Goal: Navigation & Orientation: Find specific page/section

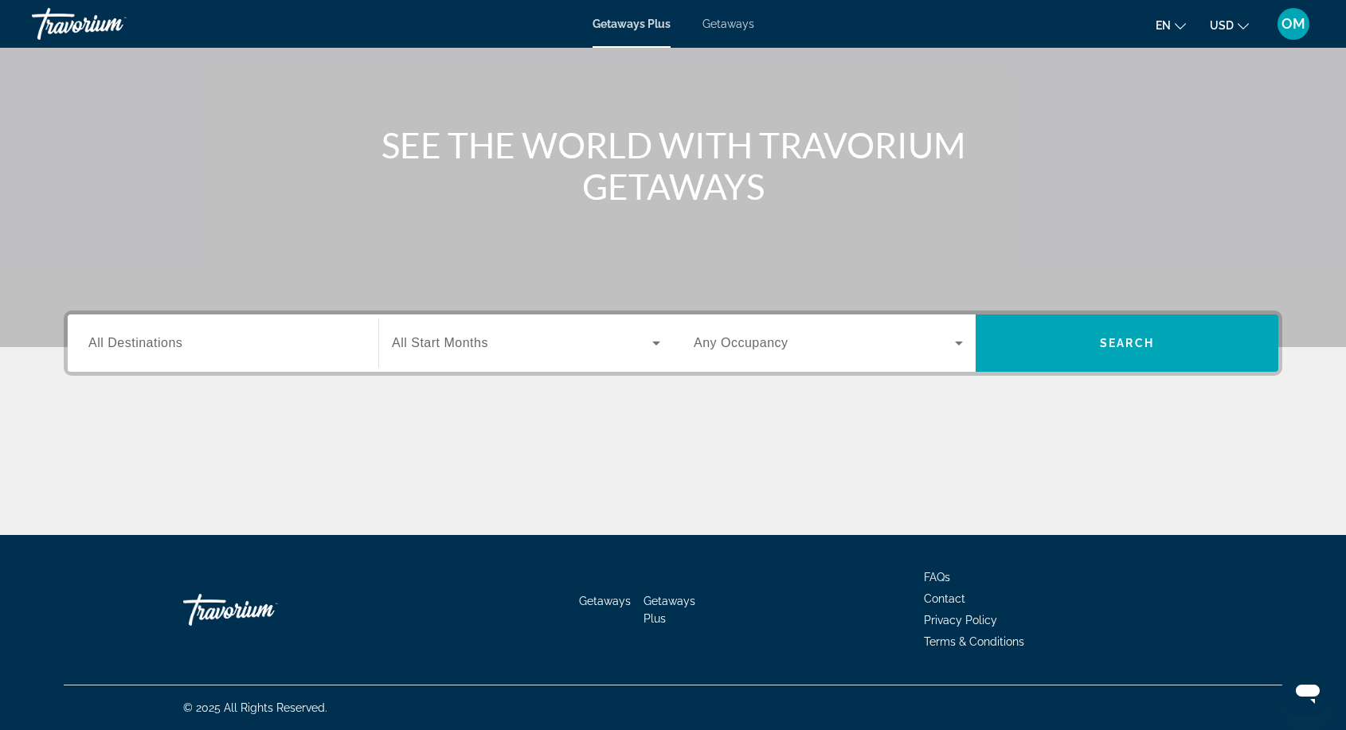
scroll to position [131, 0]
click at [146, 344] on span "All Destinations" at bounding box center [135, 343] width 94 height 14
click at [146, 344] on input "Destination All Destinations" at bounding box center [222, 343] width 269 height 19
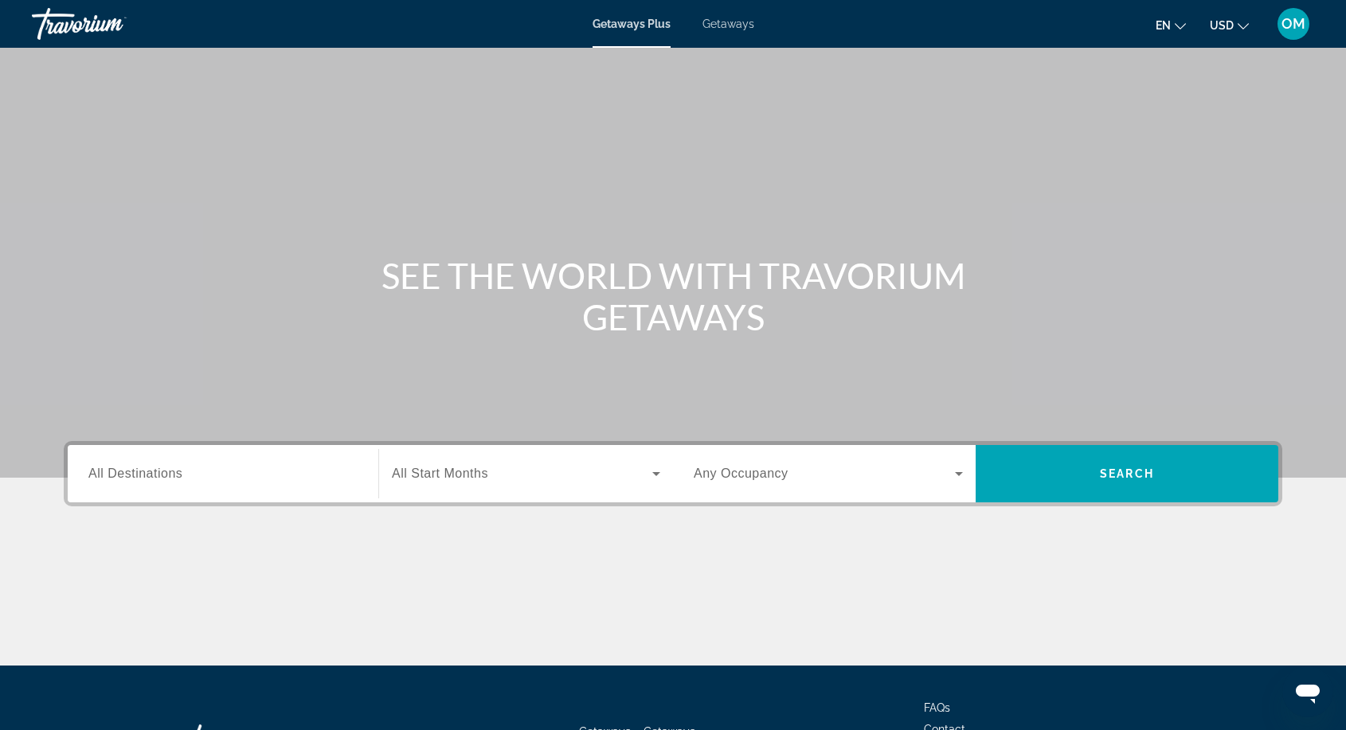
click at [736, 33] on div "Getaways Plus Getaways en English Español Français Italiano Português русский U…" at bounding box center [673, 23] width 1346 height 41
click at [721, 24] on span "Getaways" at bounding box center [728, 24] width 52 height 13
click at [625, 23] on span "Getaways Plus" at bounding box center [630, 24] width 77 height 13
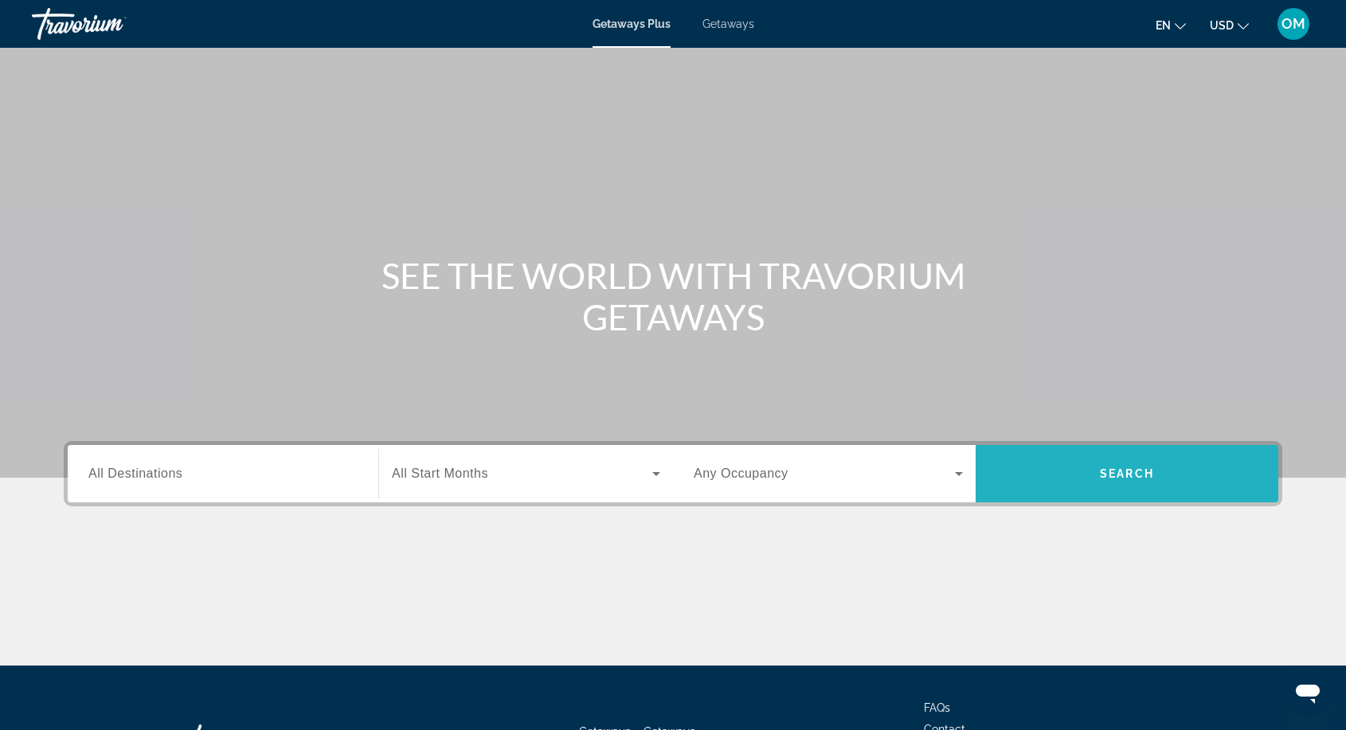
click at [1159, 469] on span "Search widget" at bounding box center [1126, 474] width 303 height 38
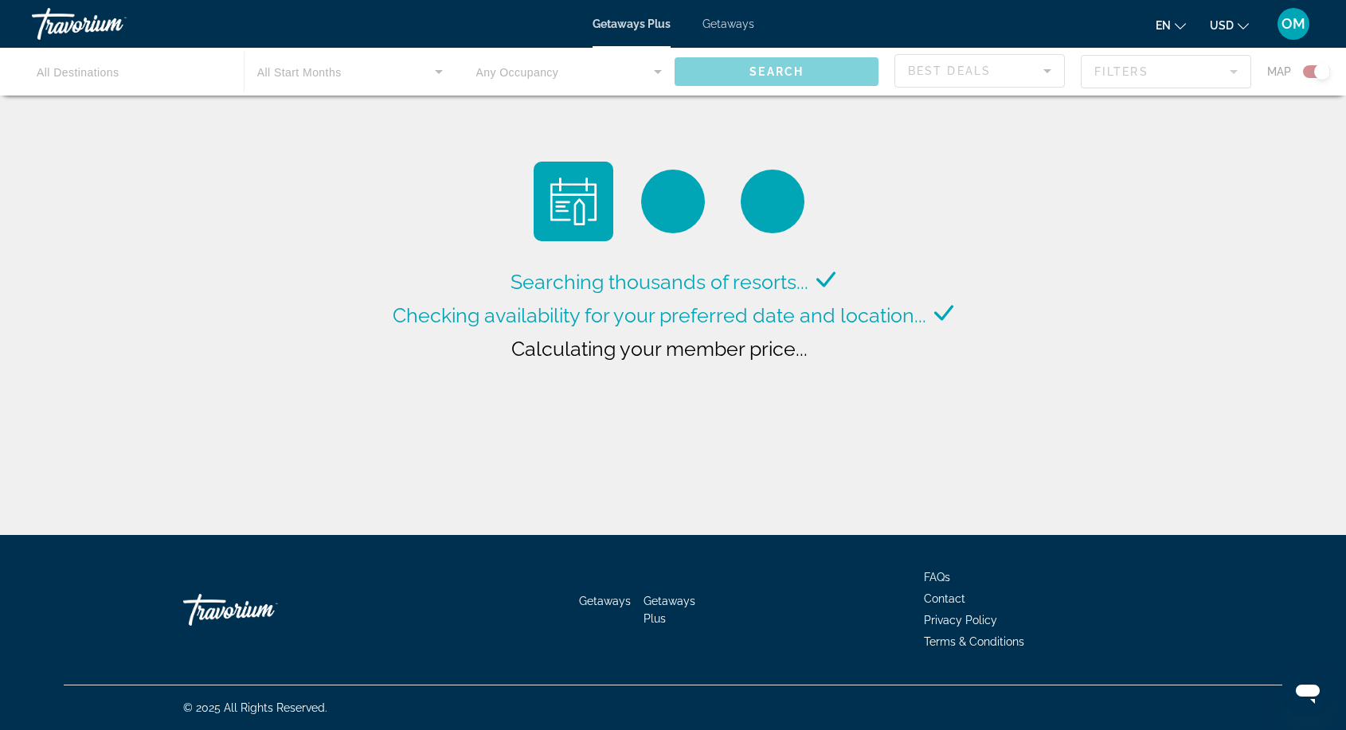
click at [728, 24] on span "Getaways" at bounding box center [728, 24] width 52 height 13
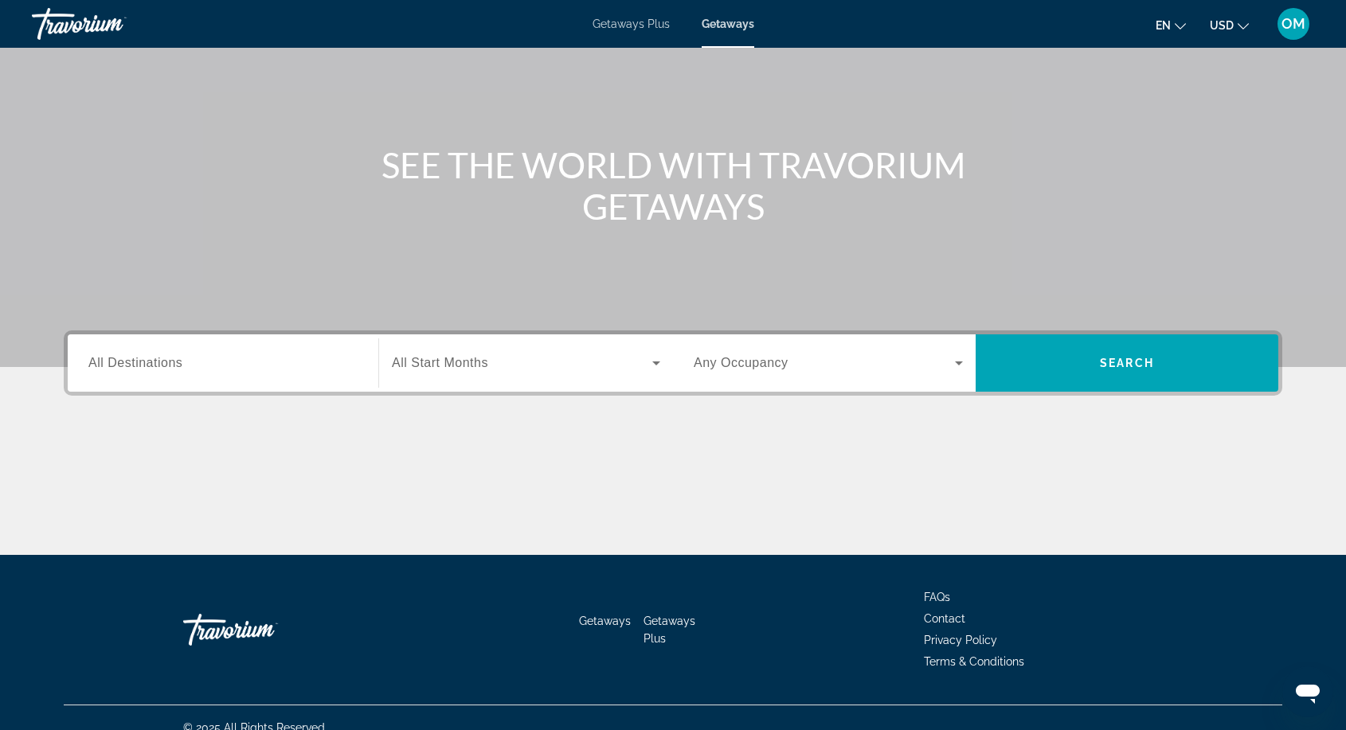
scroll to position [104, 0]
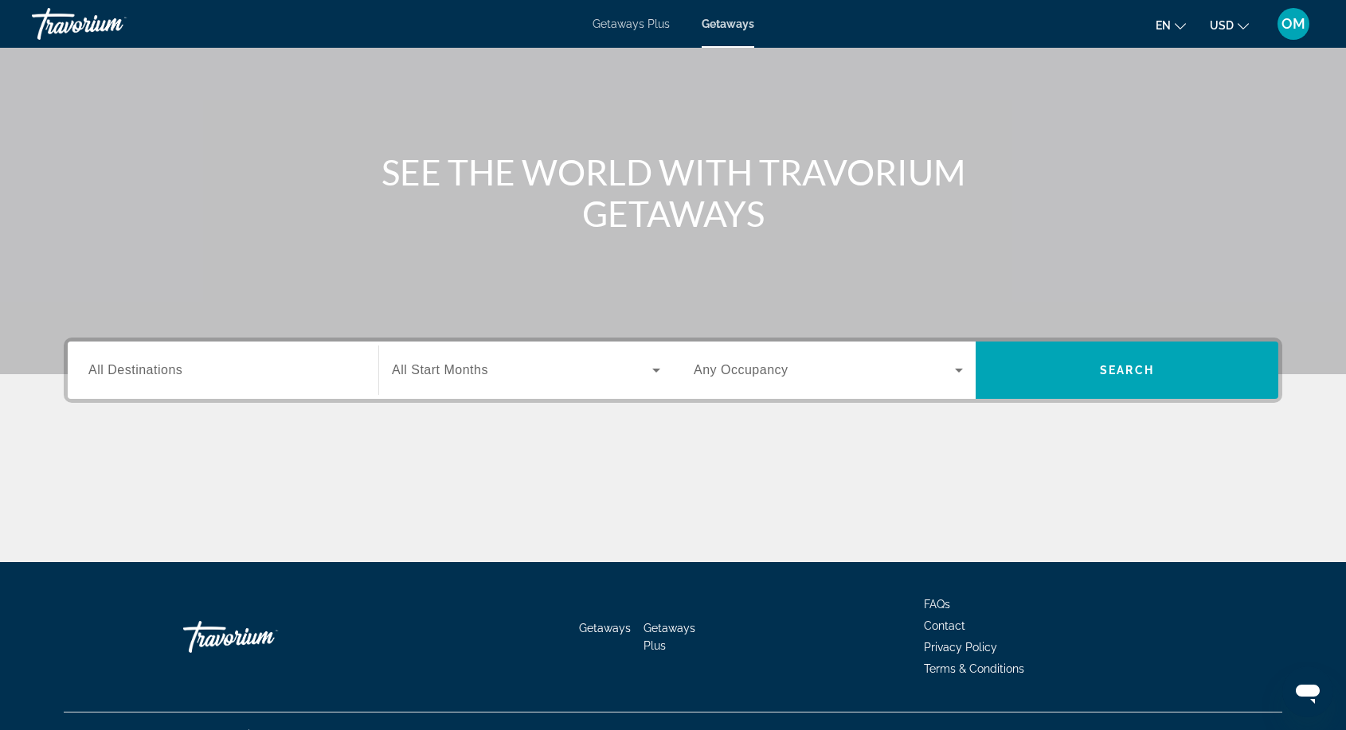
click at [451, 372] on span "All Start Months" at bounding box center [440, 370] width 96 height 14
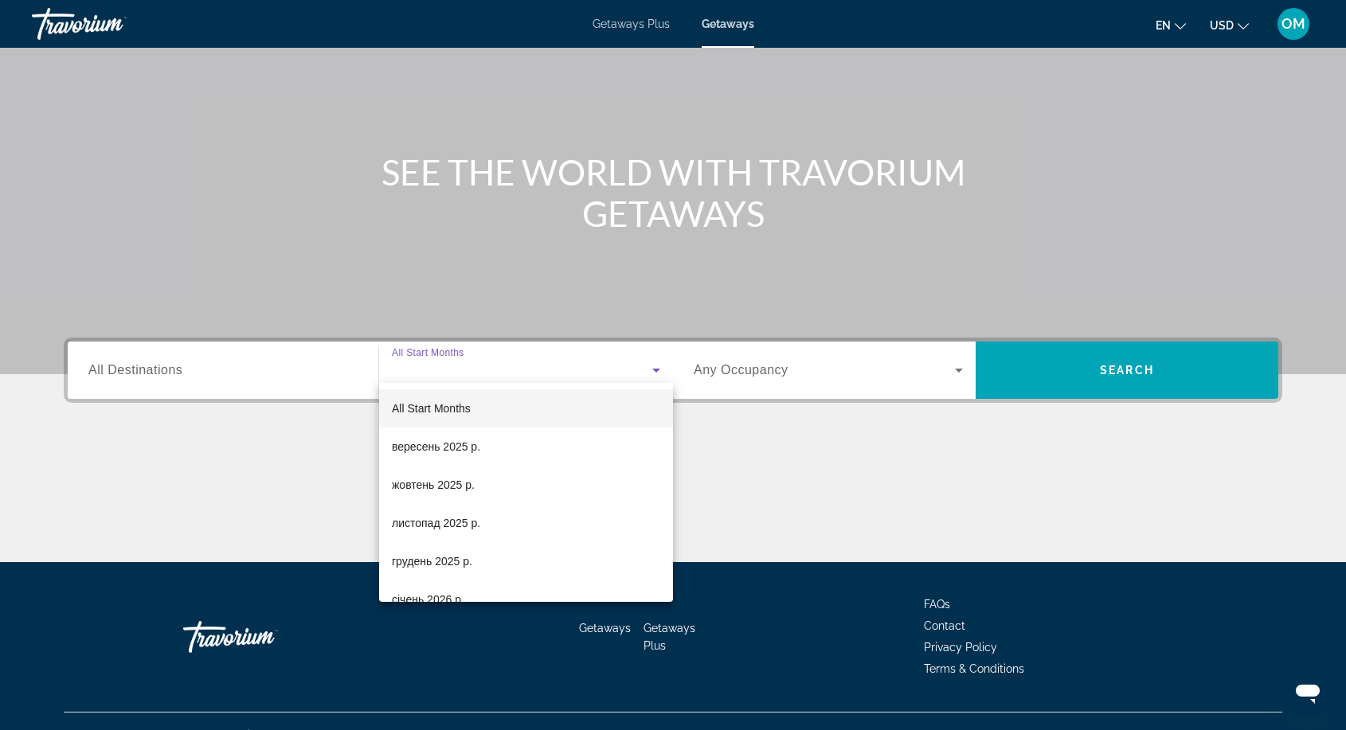
scroll to position [131, 0]
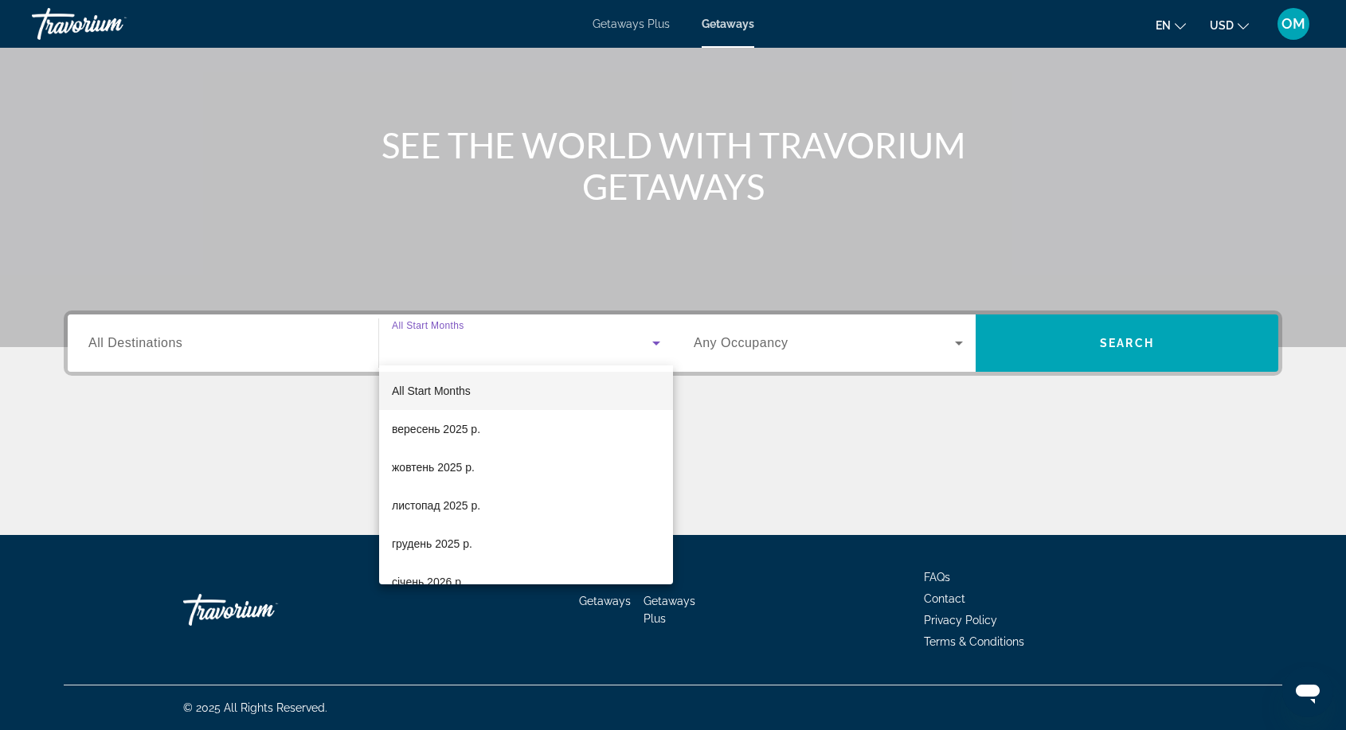
click at [157, 334] on div at bounding box center [673, 365] width 1346 height 730
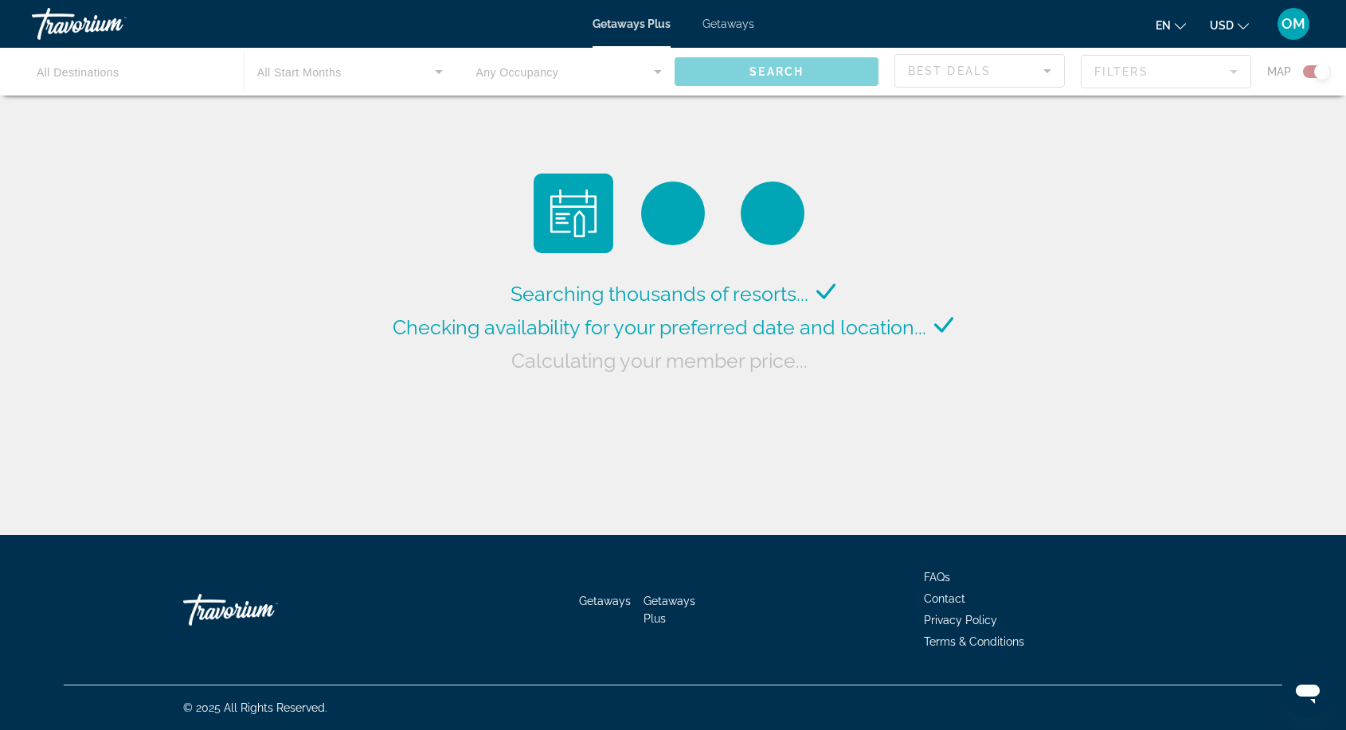
click at [80, 27] on div "Travorium" at bounding box center [111, 23] width 159 height 41
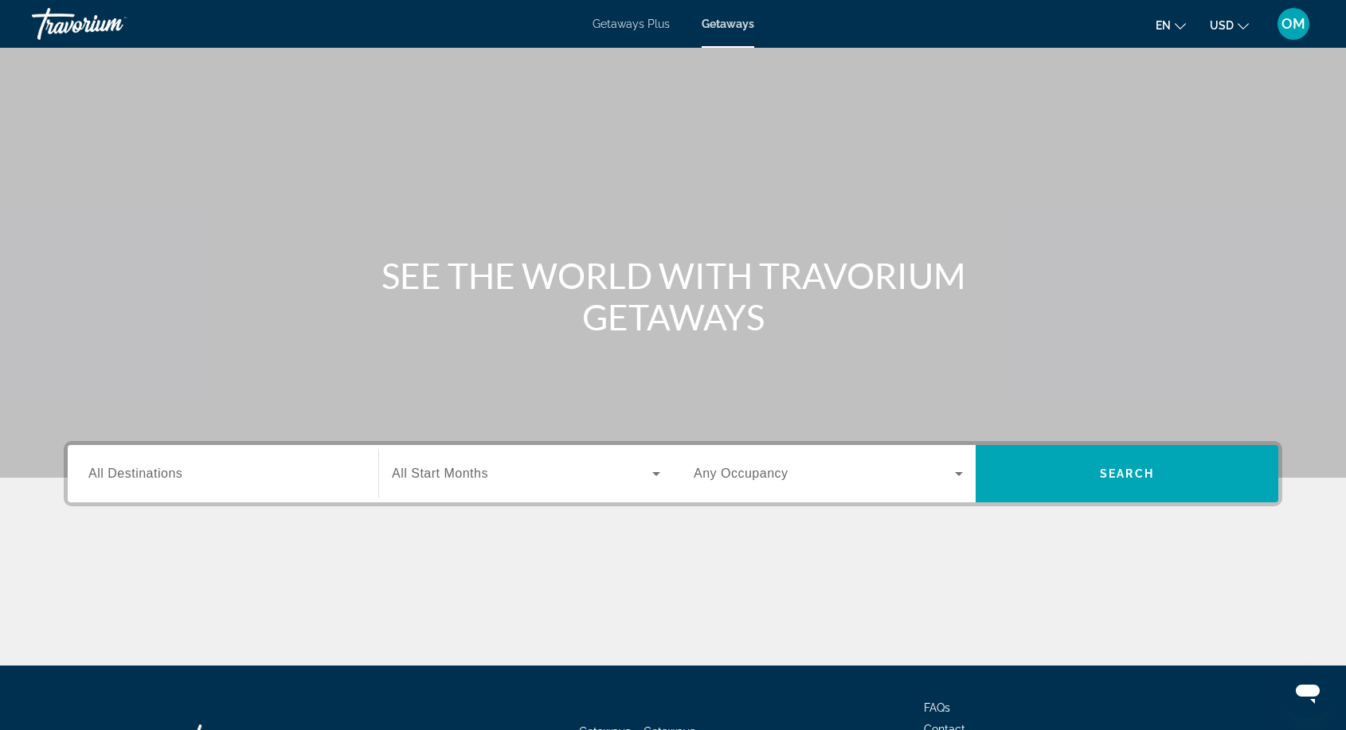
click at [82, 24] on div "Travorium" at bounding box center [111, 23] width 159 height 41
click at [70, 18] on div "Travorium" at bounding box center [111, 23] width 159 height 41
